Goal: Information Seeking & Learning: Learn about a topic

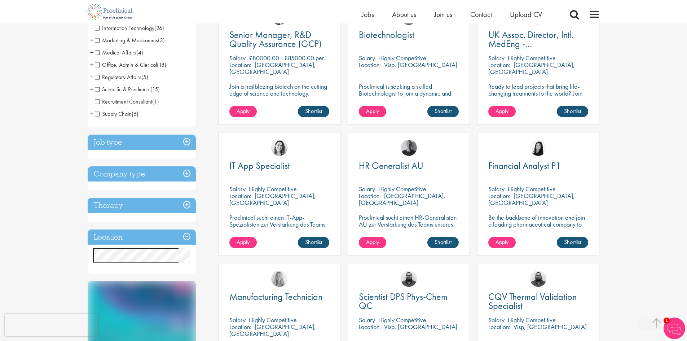
scroll to position [253, 0]
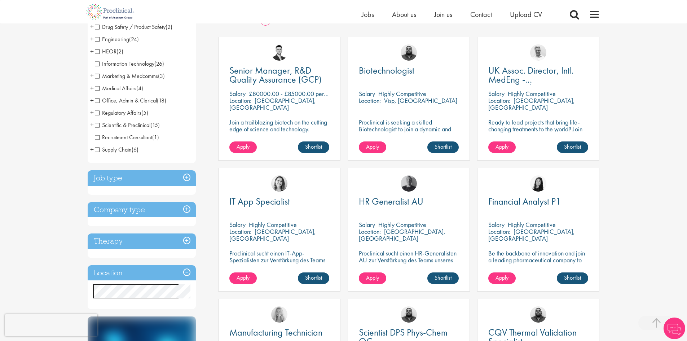
scroll to position [108, 0]
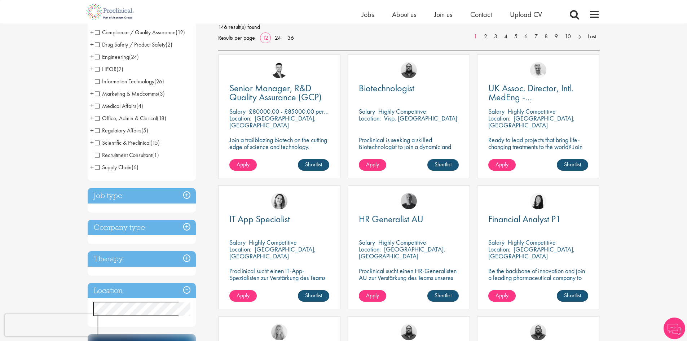
click at [191, 196] on h3 "Job type" at bounding box center [142, 196] width 108 height 16
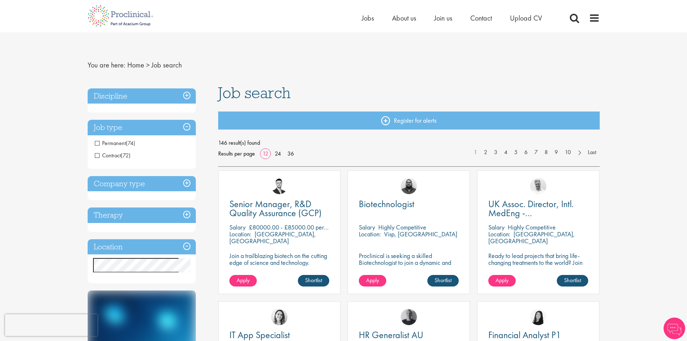
scroll to position [0, 0]
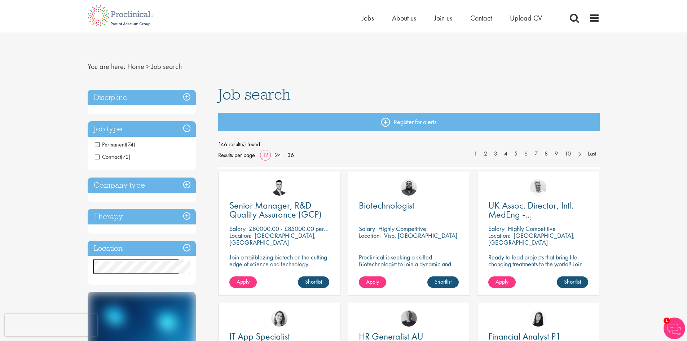
click at [180, 129] on h3 "Job type" at bounding box center [142, 129] width 108 height 16
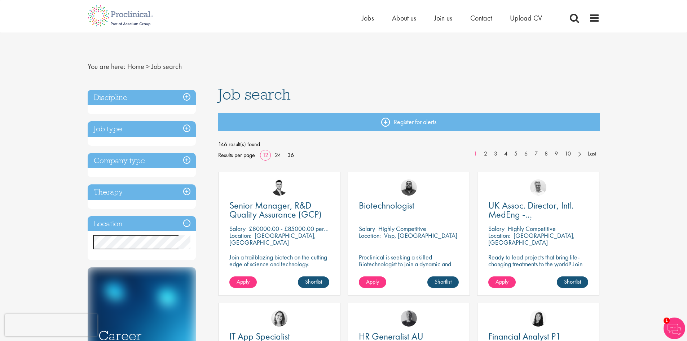
click at [191, 106] on div "Discipline Biometrics (1) - + Statistics (1) Business Development (15) - + Lice…" at bounding box center [142, 102] width 108 height 25
click at [189, 96] on h3 "Discipline" at bounding box center [142, 98] width 108 height 16
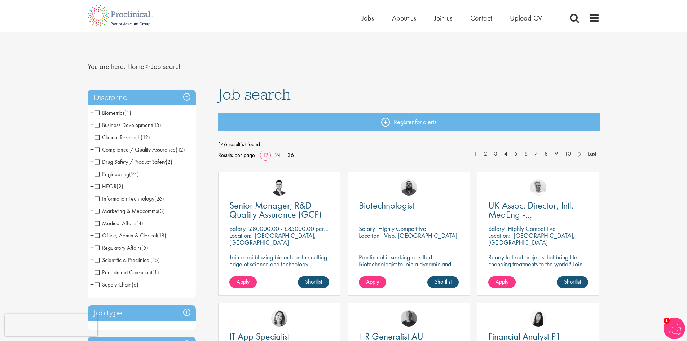
click at [102, 124] on span "Business Development" at bounding box center [123, 125] width 57 height 8
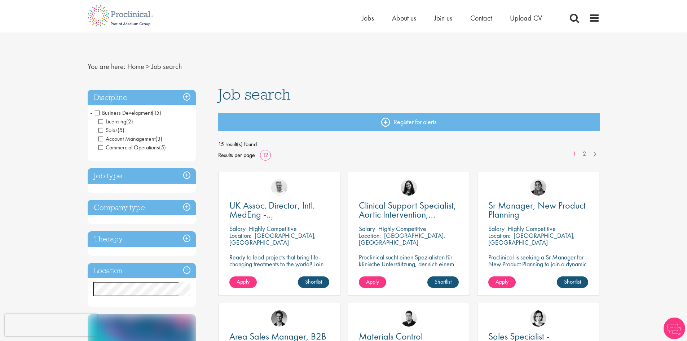
click at [98, 114] on span "Business Development" at bounding box center [123, 113] width 57 height 8
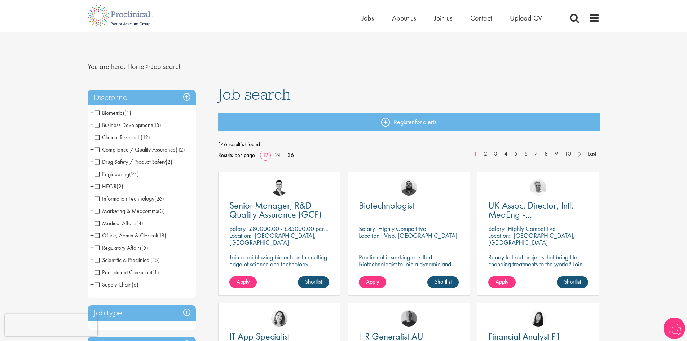
click at [97, 174] on span "Engineering" at bounding box center [112, 174] width 34 height 8
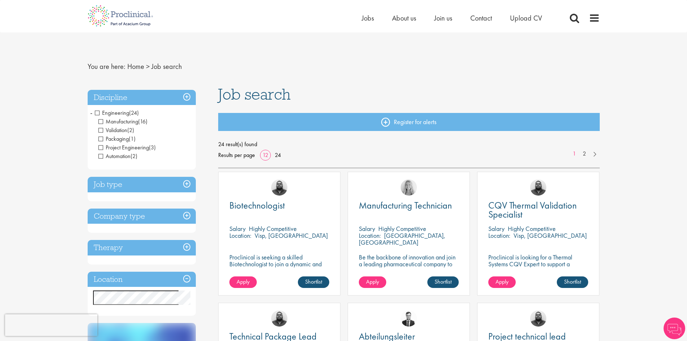
click at [180, 96] on h3 "Discipline" at bounding box center [142, 98] width 108 height 16
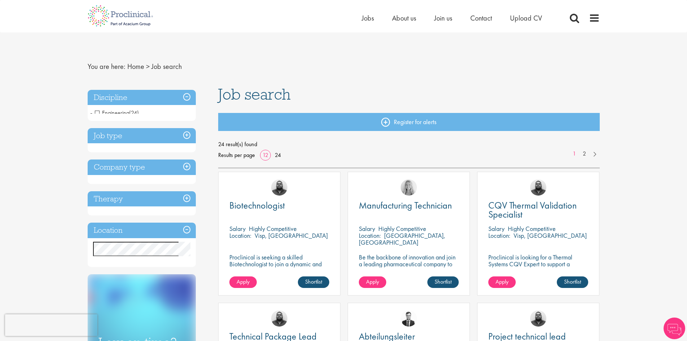
click at [184, 93] on h3 "Discipline" at bounding box center [142, 98] width 108 height 16
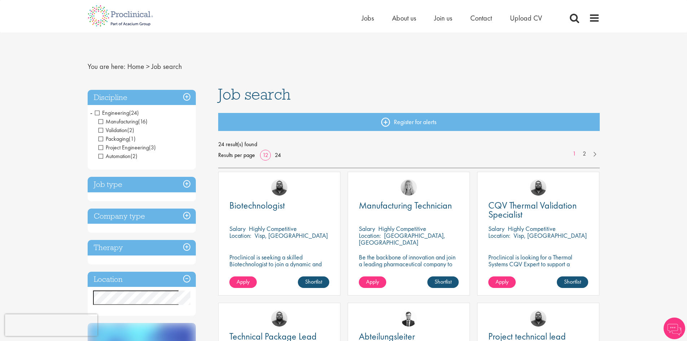
click at [97, 112] on span "Engineering" at bounding box center [112, 113] width 34 height 8
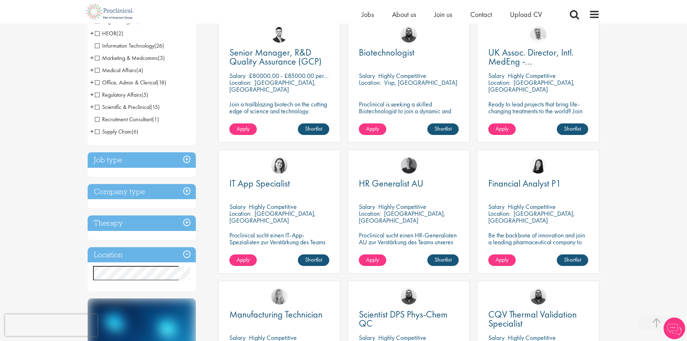
scroll to position [144, 0]
click at [187, 189] on h3 "Company type" at bounding box center [142, 192] width 108 height 16
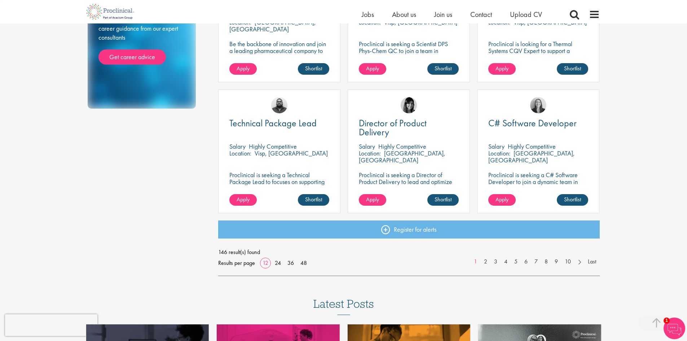
scroll to position [469, 0]
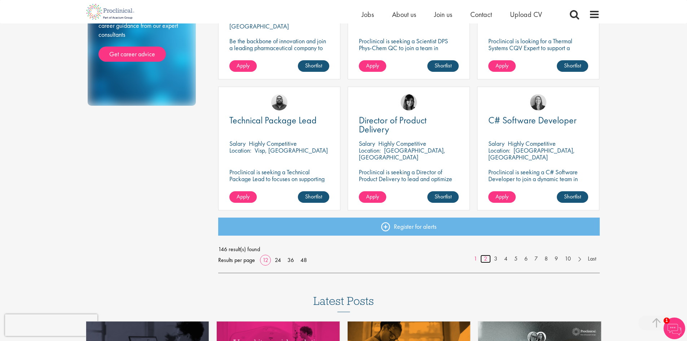
click at [485, 261] on link "2" at bounding box center [486, 259] width 10 height 8
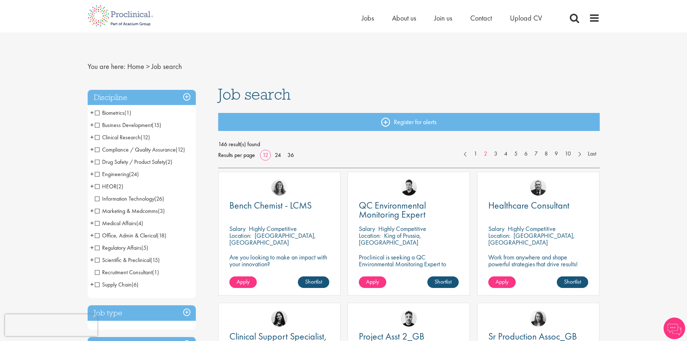
scroll to position [36, 0]
